Goal: Transaction & Acquisition: Obtain resource

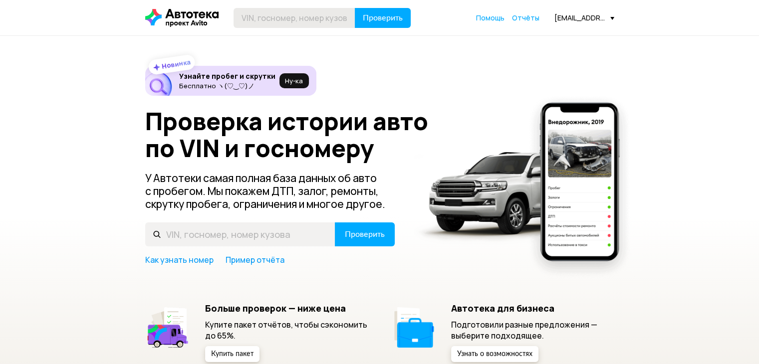
drag, startPoint x: 0, startPoint y: 0, endPoint x: 295, endPoint y: 22, distance: 295.4
type input "XW8ZZZ61ZLG044403"
click at [375, 9] on button "Проверить" at bounding box center [383, 18] width 56 height 20
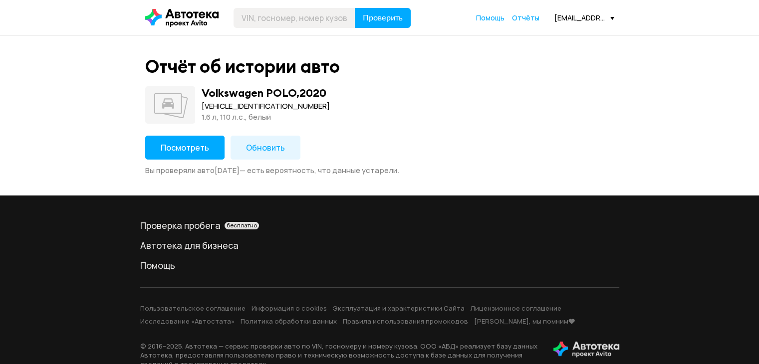
click at [212, 145] on button "Посмотреть" at bounding box center [184, 148] width 79 height 24
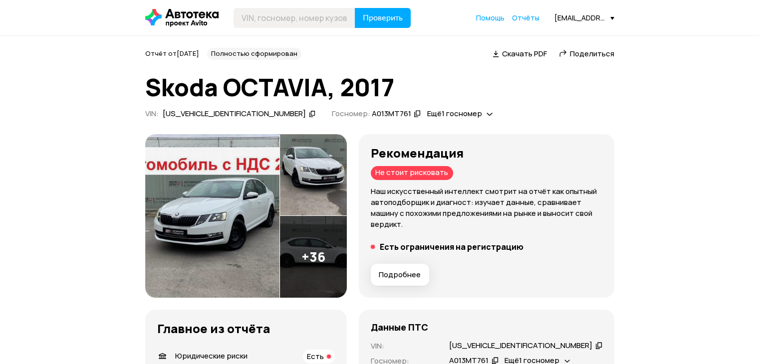
click at [309, 114] on icon at bounding box center [312, 114] width 7 height 10
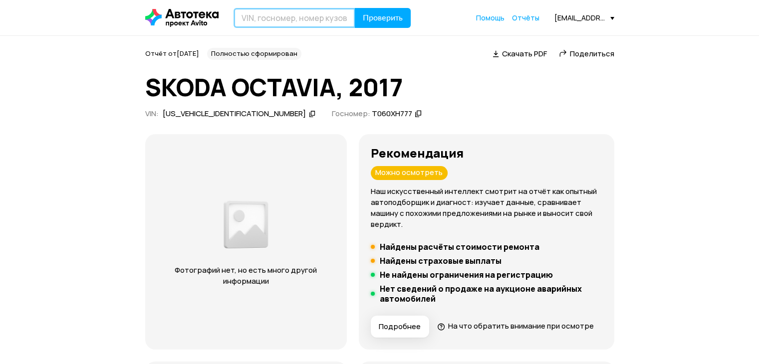
click at [287, 18] on input "text" at bounding box center [295, 18] width 122 height 20
paste input "XW7B13HK30S186868"
type input "XW7B13HK30S186868"
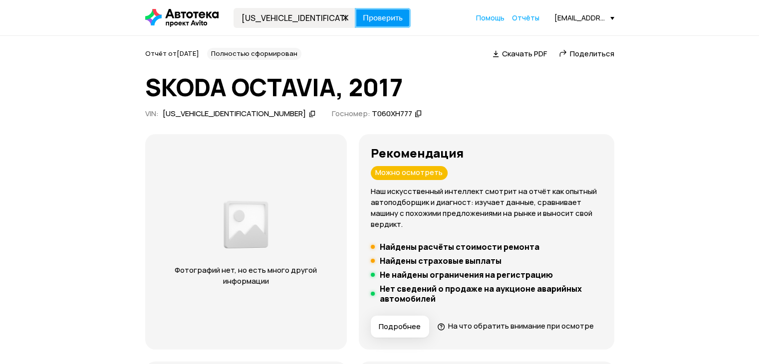
click at [381, 8] on button "Проверить" at bounding box center [383, 18] width 56 height 20
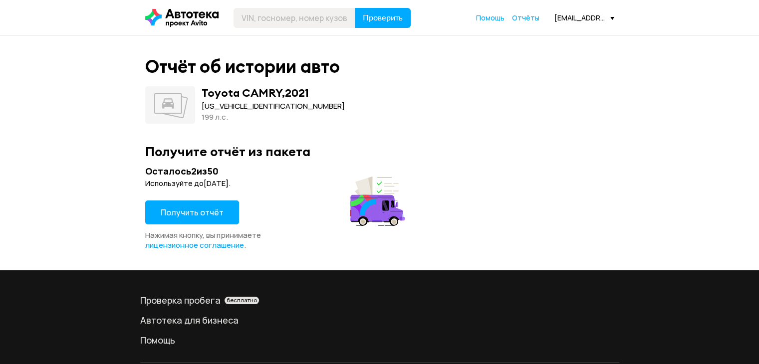
click at [202, 220] on button "Получить отчёт" at bounding box center [192, 213] width 94 height 24
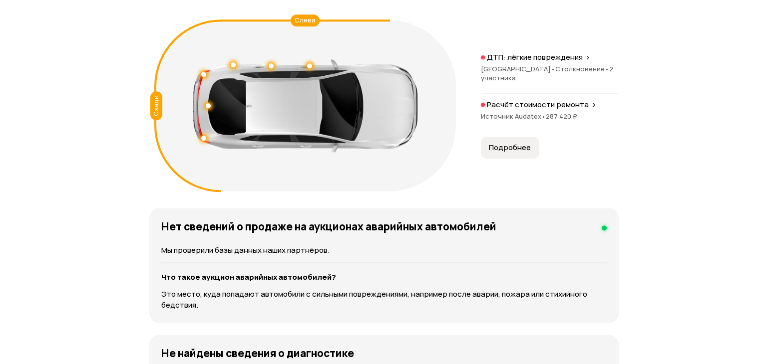
scroll to position [1148, 0]
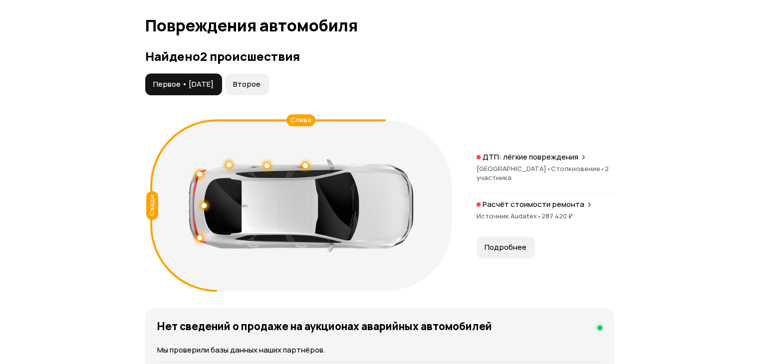
click at [261, 89] on span "Второе" at bounding box center [246, 84] width 27 height 10
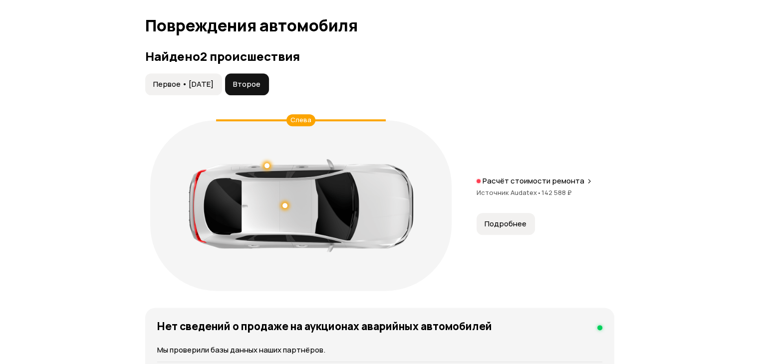
click at [509, 228] on span "Подробнее" at bounding box center [506, 224] width 42 height 10
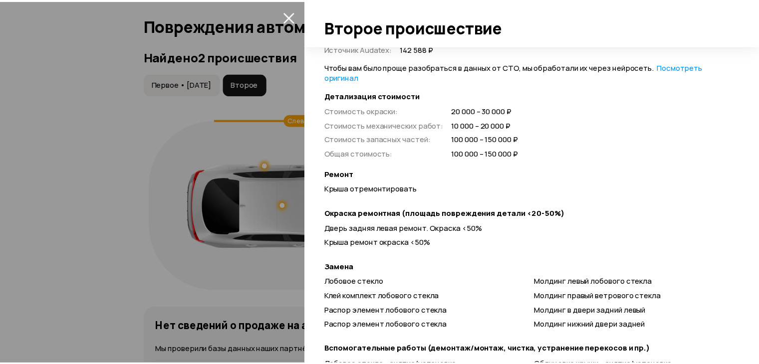
scroll to position [399, 0]
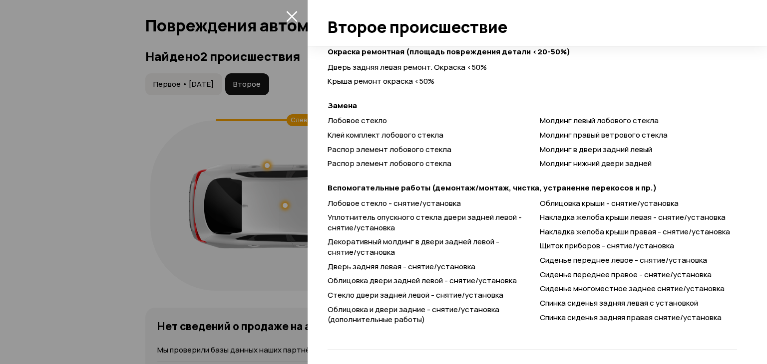
click at [158, 99] on div at bounding box center [383, 182] width 767 height 364
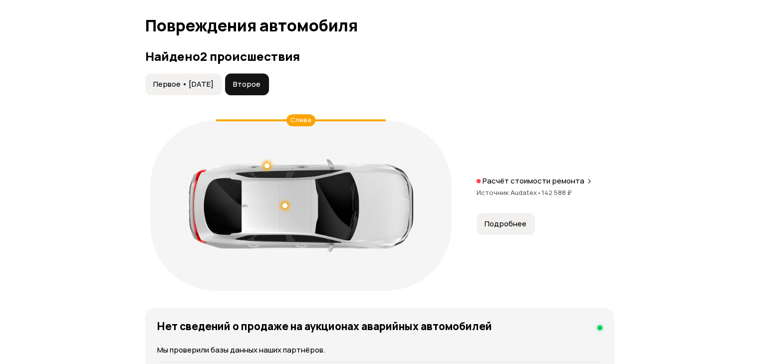
click at [168, 89] on span "Первое • 04 ноя 2023" at bounding box center [183, 84] width 60 height 10
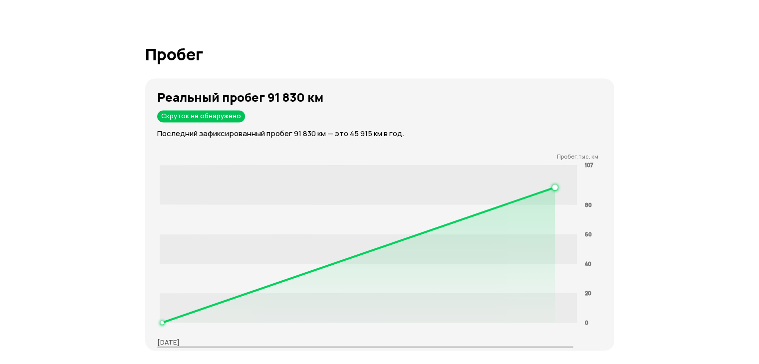
scroll to position [1698, 0]
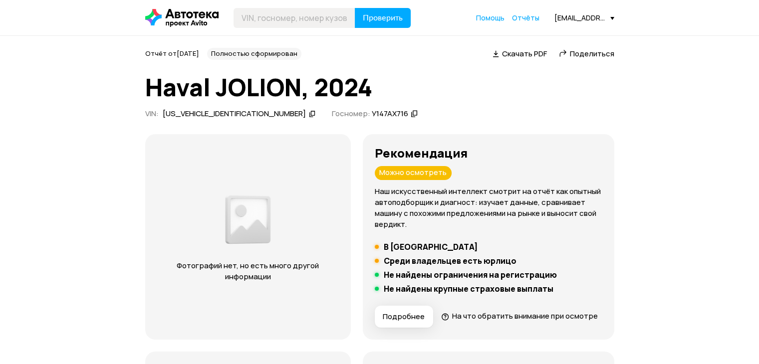
click at [309, 115] on icon at bounding box center [312, 114] width 7 height 10
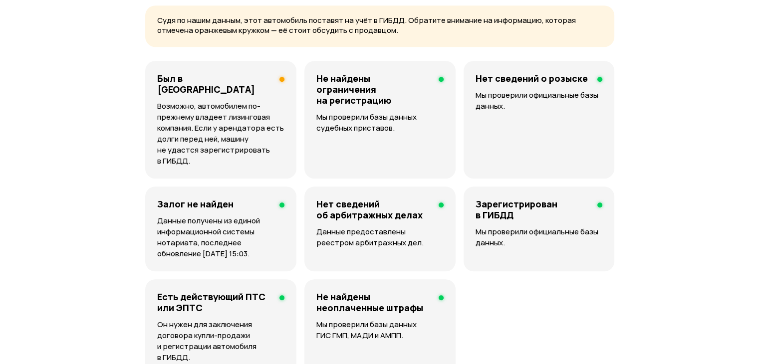
scroll to position [749, 0]
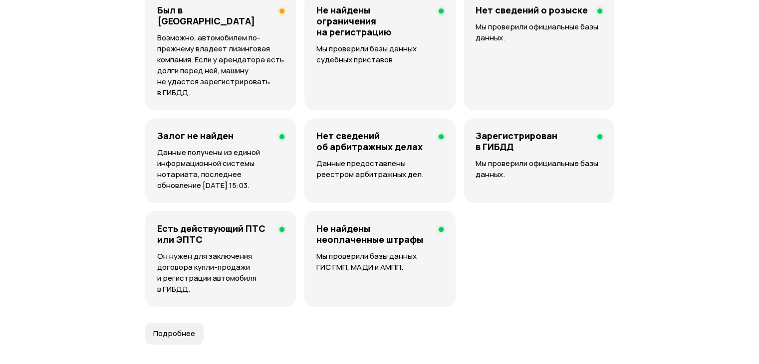
click at [234, 59] on p "Возможно, автомобилем по-прежнему владеет лизинговая компания. Если у арендатор…" at bounding box center [220, 65] width 127 height 66
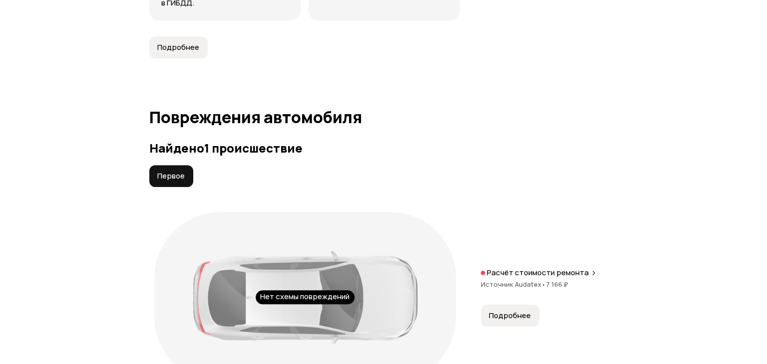
scroll to position [1198, 0]
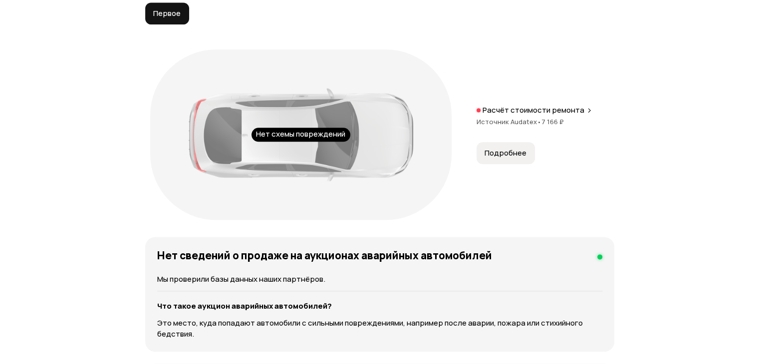
click at [496, 158] on span "Подробнее" at bounding box center [506, 153] width 42 height 10
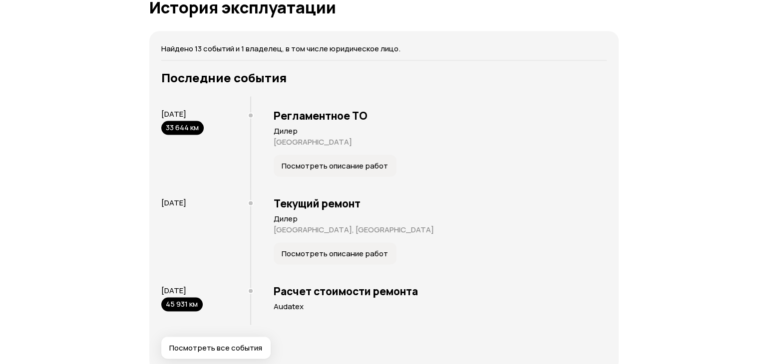
scroll to position [2047, 0]
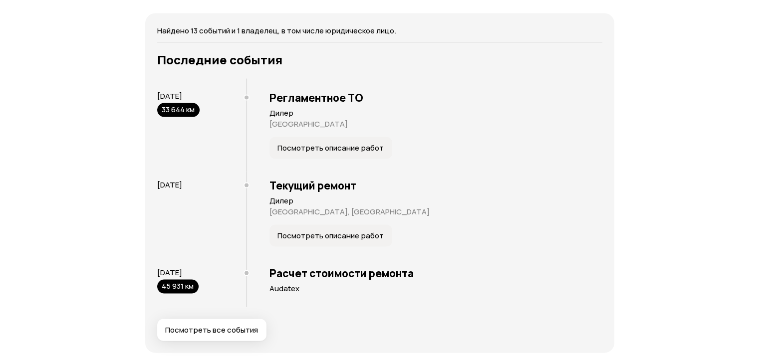
click at [183, 350] on div "Найдено 13 событий и 1 владелец, в том числе юридическое лицо. Последние событи…" at bounding box center [379, 183] width 469 height 340
click at [246, 330] on button "Посмотреть все события" at bounding box center [211, 331] width 109 height 22
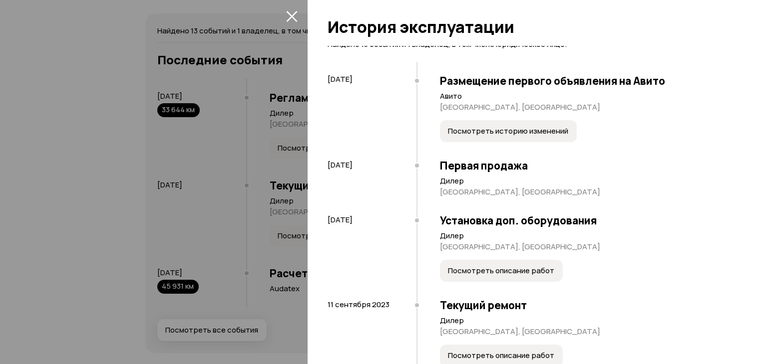
scroll to position [0, 0]
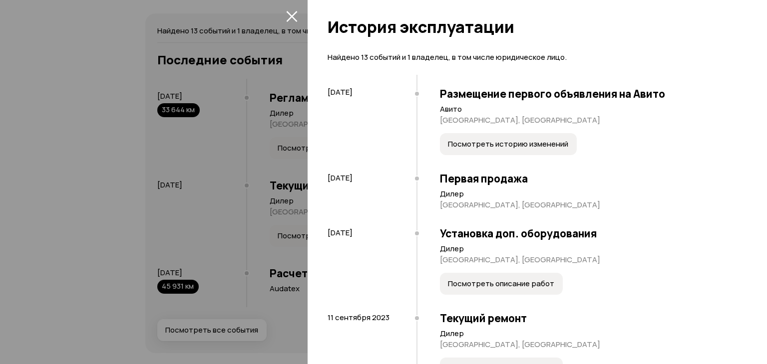
click at [480, 158] on div "Размещение первого объявления на Авито Авито [GEOGRAPHIC_DATA], [GEOGRAPHIC_DAT…" at bounding box center [576, 120] width 321 height 90
click at [487, 140] on span "Посмотреть историю изменений" at bounding box center [508, 144] width 120 height 10
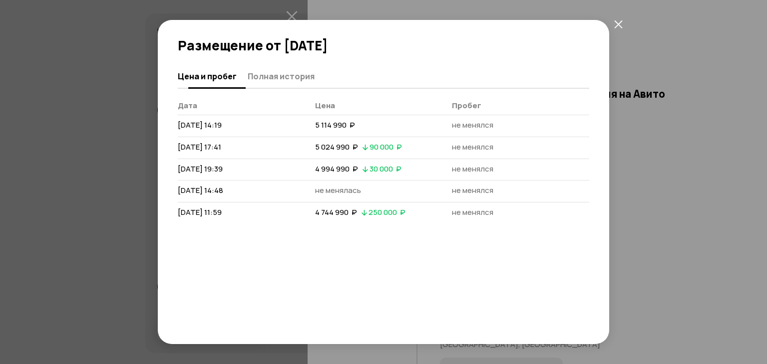
click at [302, 80] on span "Полная история" at bounding box center [281, 76] width 67 height 10
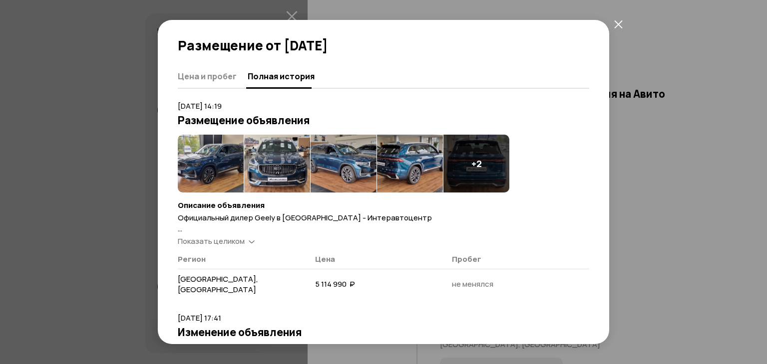
click at [619, 25] on icon "закрыть" at bounding box center [618, 24] width 8 height 8
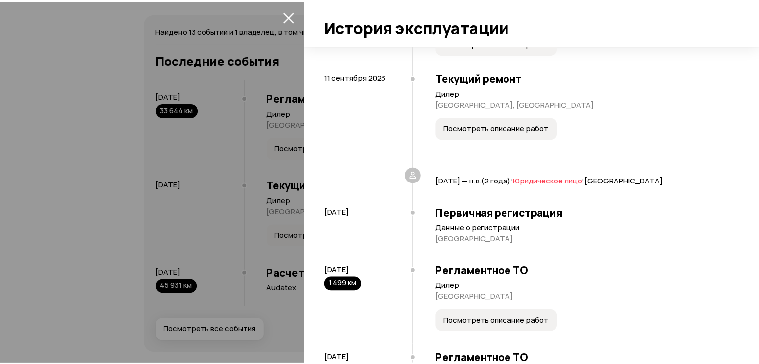
scroll to position [250, 0]
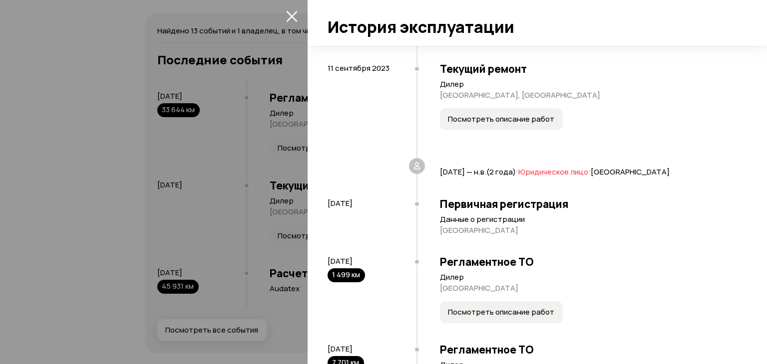
drag, startPoint x: 126, startPoint y: 117, endPoint x: 160, endPoint y: 118, distance: 34.0
click at [126, 117] on div at bounding box center [383, 182] width 767 height 364
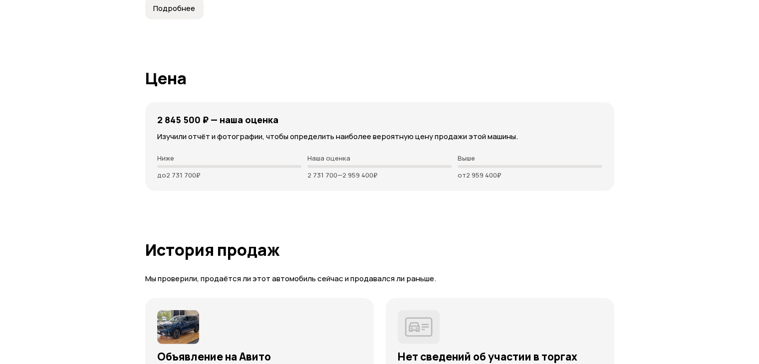
scroll to position [2746, 0]
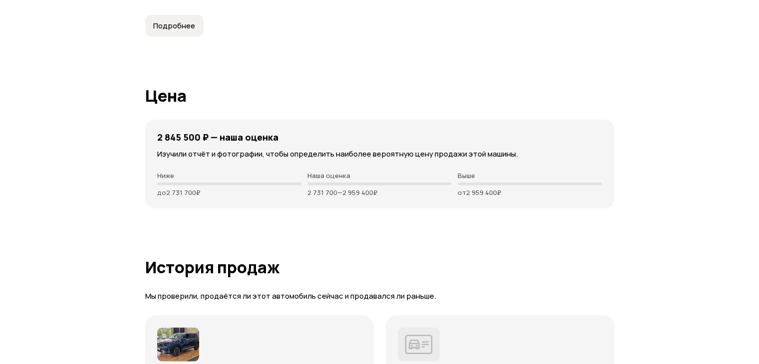
drag, startPoint x: 334, startPoint y: 198, endPoint x: 267, endPoint y: 194, distance: 66.5
click at [270, 194] on div "Ниже до 2 731 700 ₽ Наша оценка 2 731 700 — 2 959 400 ₽ Выше от 2 959 400 ₽" at bounding box center [379, 184] width 445 height 25
click at [260, 197] on p "до 2 731 700 ₽" at bounding box center [229, 193] width 144 height 8
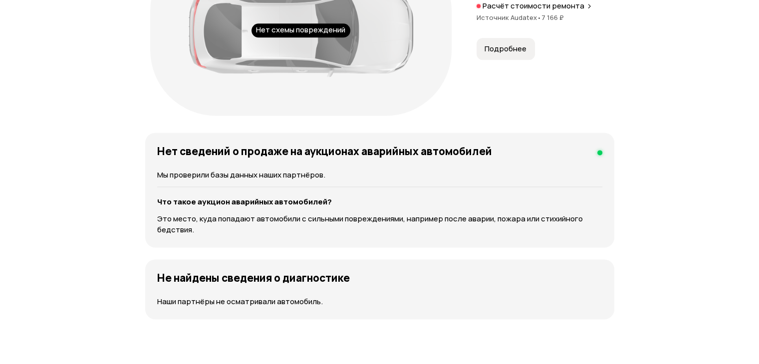
scroll to position [1298, 0]
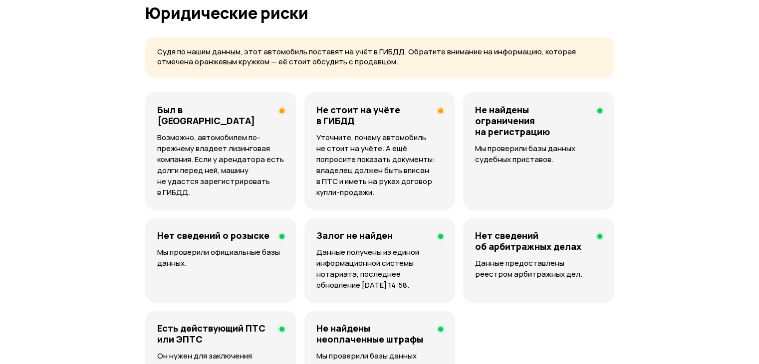
scroll to position [350, 0]
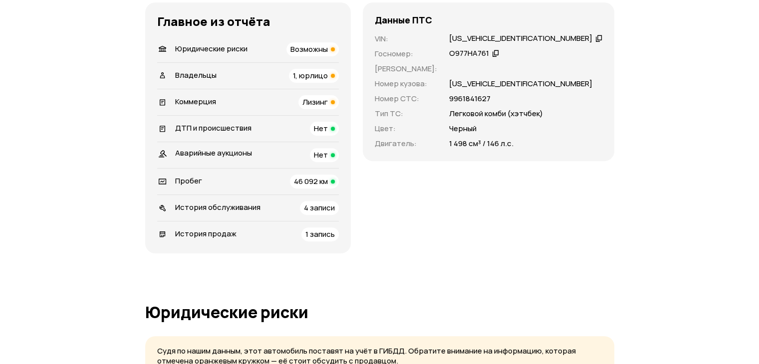
click at [328, 187] on span "46 092 км" at bounding box center [311, 181] width 34 height 10
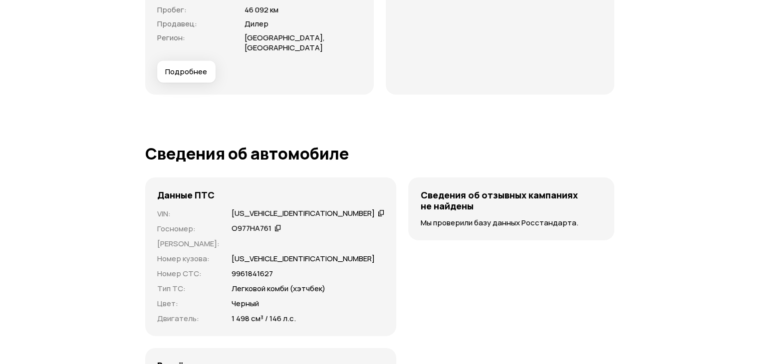
scroll to position [2866, 0]
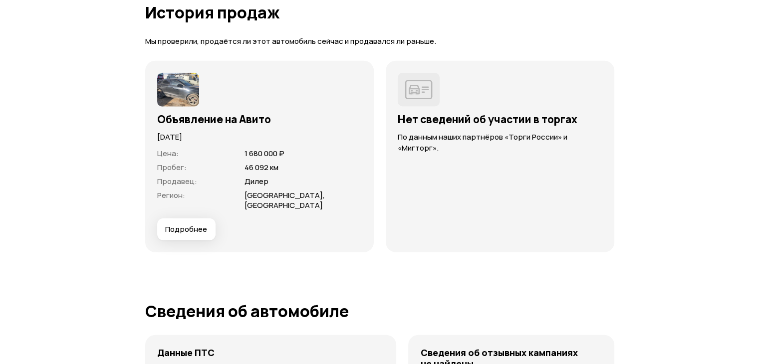
click at [170, 106] on img at bounding box center [178, 90] width 42 height 34
click at [188, 235] on span "Подробнее" at bounding box center [186, 230] width 42 height 10
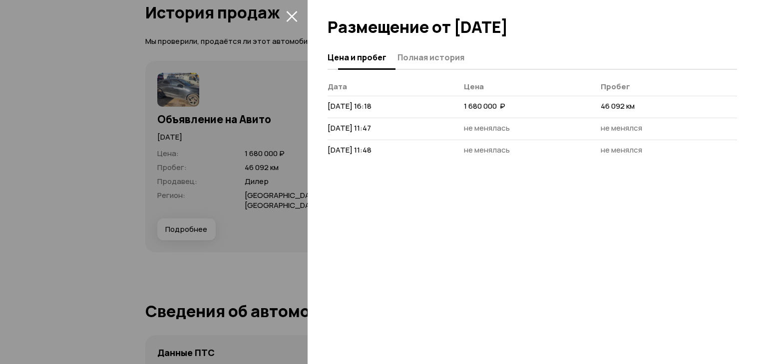
click at [417, 59] on span "Полная история" at bounding box center [430, 57] width 67 height 10
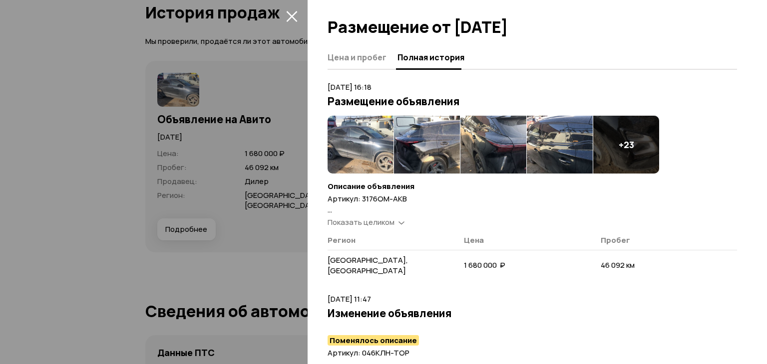
click at [354, 138] on img at bounding box center [361, 145] width 66 height 58
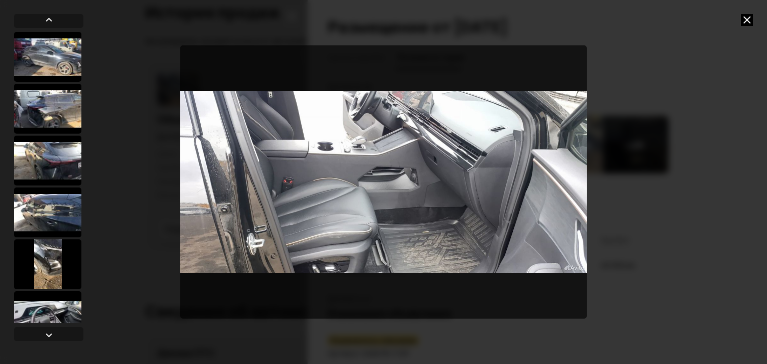
drag, startPoint x: 737, startPoint y: 22, endPoint x: 729, endPoint y: 22, distance: 8.0
click at [730, 22] on div at bounding box center [383, 182] width 767 height 364
click at [746, 20] on icon at bounding box center [747, 20] width 12 height 12
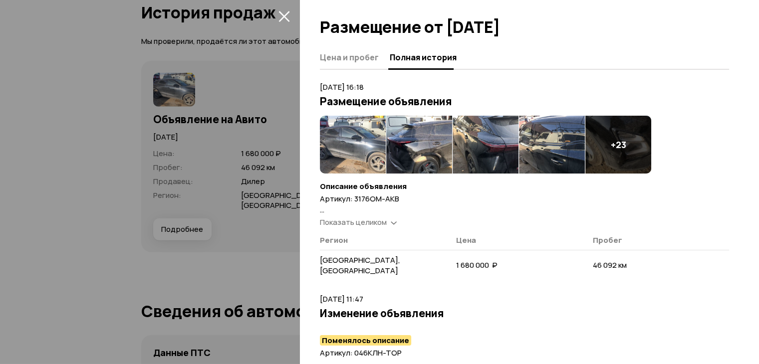
click at [72, 229] on div at bounding box center [379, 182] width 759 height 364
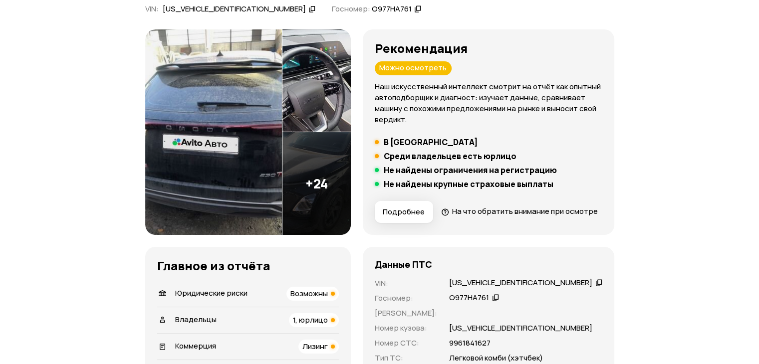
scroll to position [0, 0]
